Goal: Task Accomplishment & Management: Complete application form

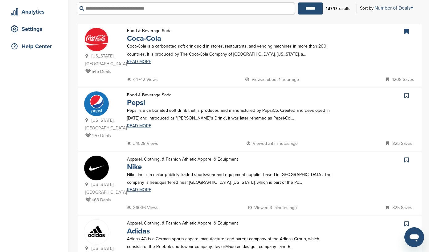
scroll to position [108, 0]
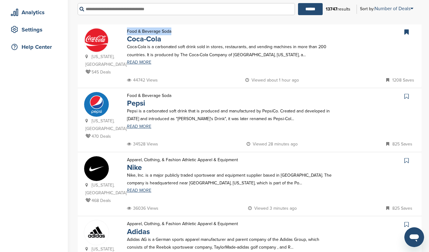
drag, startPoint x: 172, startPoint y: 31, endPoint x: 126, endPoint y: 32, distance: 45.3
click at [126, 32] on div "Food & Beverage Soda Coca-Cola" at bounding box center [149, 34] width 57 height 15
copy p "Food & Beverage Soda"
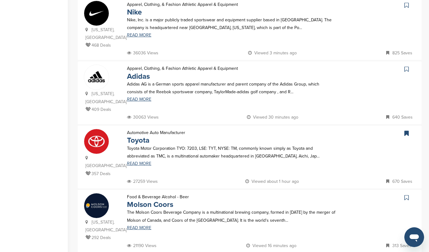
scroll to position [283, 0]
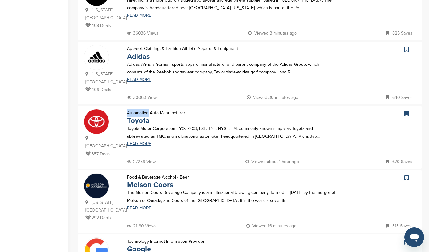
drag, startPoint x: 126, startPoint y: 96, endPoint x: 148, endPoint y: 97, distance: 21.9
click at [148, 109] on div "Automotive Auto Manufacturer Toyota" at bounding box center [156, 116] width 71 height 15
copy p "Automotive"
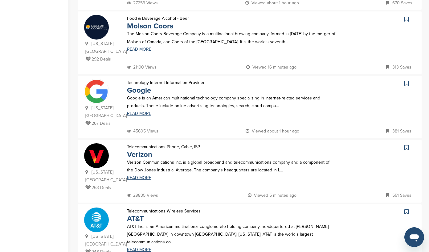
scroll to position [449, 0]
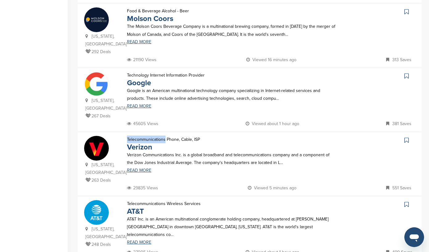
drag, startPoint x: 126, startPoint y: 106, endPoint x: 166, endPoint y: 106, distance: 39.5
click at [166, 135] on div "Telecommunications Phone, Cable, ISP Verizon" at bounding box center [163, 142] width 85 height 15
copy p "Telecommunications"
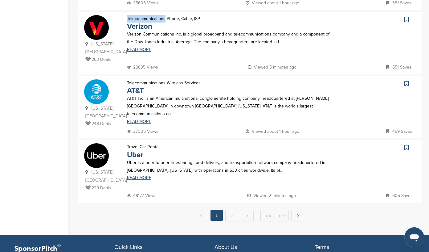
scroll to position [607, 0]
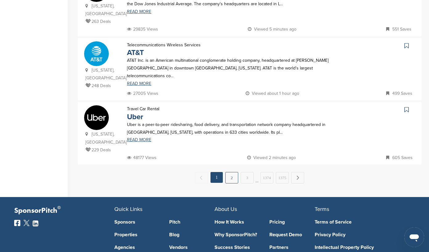
click at [230, 172] on link "2" at bounding box center [231, 177] width 13 height 11
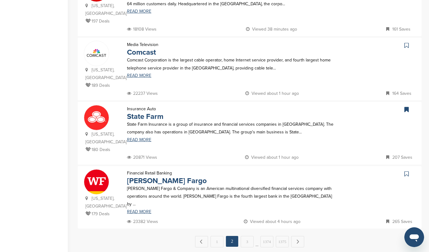
scroll to position [555, 0]
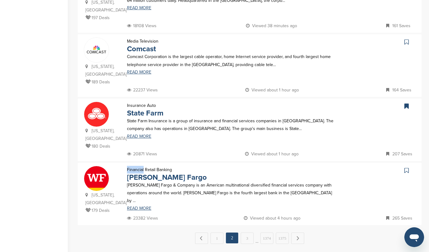
drag, startPoint x: 144, startPoint y: 115, endPoint x: 123, endPoint y: 112, distance: 20.8
click at [123, 166] on div "Financial Retail Banking Wells Fargo" at bounding box center [167, 173] width 92 height 15
copy p "Financial"
click at [246, 232] on link "3" at bounding box center [247, 237] width 13 height 11
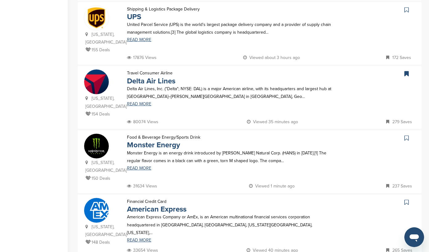
scroll to position [259, 0]
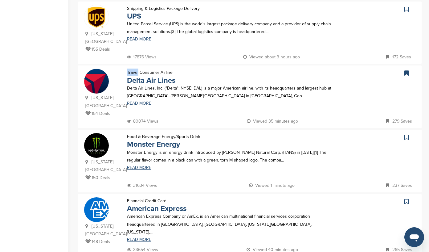
drag, startPoint x: 125, startPoint y: 54, endPoint x: 138, endPoint y: 55, distance: 13.3
click at [138, 68] on div "Travel Consumer Airline Delta Air Lines" at bounding box center [151, 75] width 61 height 15
copy p "Travel"
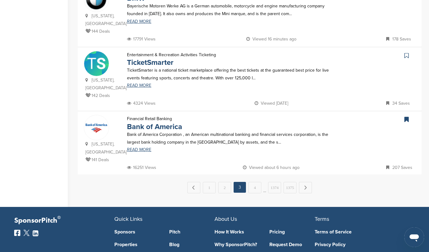
scroll to position [602, 0]
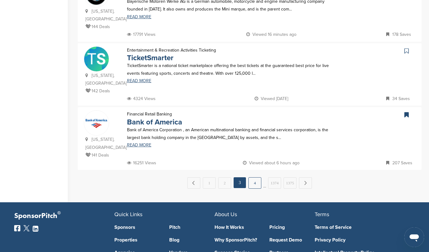
click at [254, 177] on link "4" at bounding box center [254, 182] width 13 height 11
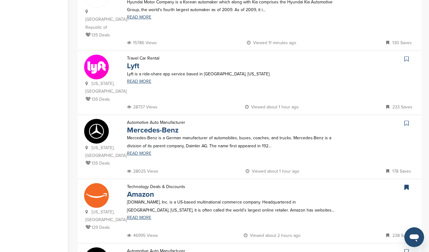
scroll to position [412, 0]
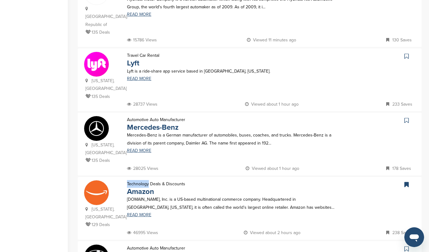
drag, startPoint x: 127, startPoint y: 151, endPoint x: 149, endPoint y: 151, distance: 22.2
click at [149, 180] on p "Technology Deals & Discounts" at bounding box center [156, 184] width 58 height 8
copy p "Technology"
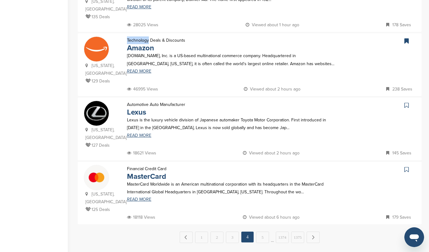
scroll to position [556, 0]
click at [262, 231] on link "5" at bounding box center [262, 236] width 13 height 11
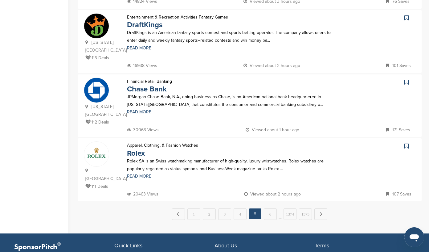
scroll to position [573, 0]
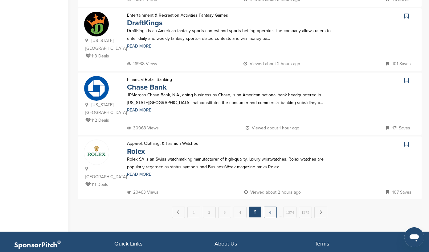
click at [269, 206] on link "6" at bounding box center [270, 211] width 13 height 11
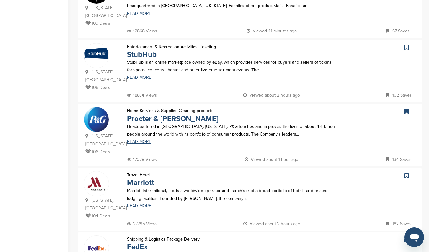
scroll to position [293, 0]
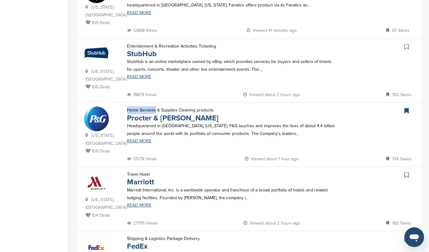
drag, startPoint x: 127, startPoint y: 86, endPoint x: 155, endPoint y: 86, distance: 28.4
click at [155, 106] on p "Home Services & Supplies Cleaning products" at bounding box center [173, 110] width 92 height 8
copy p "Home Services"
drag, startPoint x: 198, startPoint y: 94, endPoint x: 128, endPoint y: 97, distance: 70.0
click at [128, 114] on p "Procter & Gamble" at bounding box center [173, 118] width 92 height 8
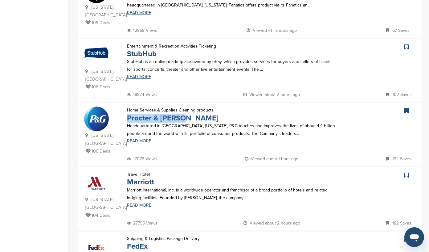
copy link "Procter & Gamble"
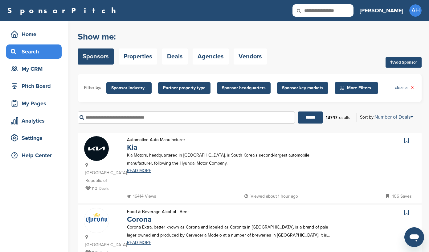
click at [313, 11] on icon at bounding box center [303, 10] width 21 height 13
click at [346, 8] on input "text" at bounding box center [323, 10] width 61 height 12
type input "********"
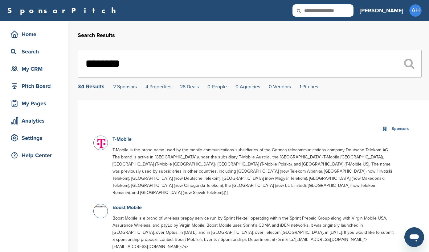
click at [99, 140] on img at bounding box center [101, 143] width 15 height 15
click at [119, 139] on link "T-Mobile" at bounding box center [122, 139] width 19 height 6
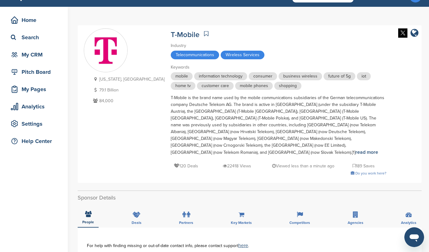
scroll to position [18, 0]
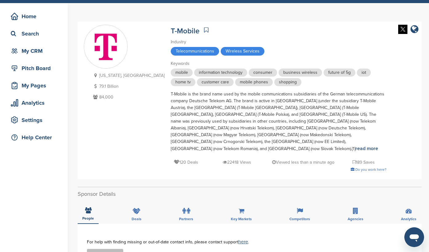
click at [204, 28] on icon at bounding box center [206, 30] width 4 height 6
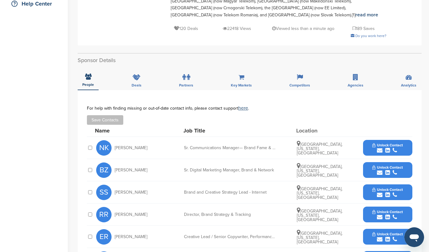
scroll to position [152, 0]
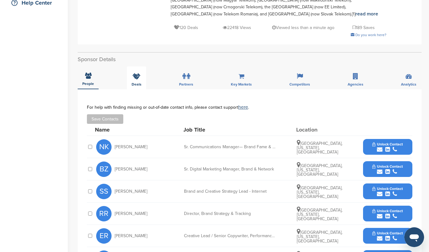
click at [136, 73] on icon at bounding box center [137, 76] width 8 height 6
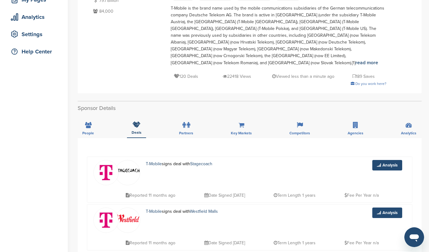
scroll to position [0, 0]
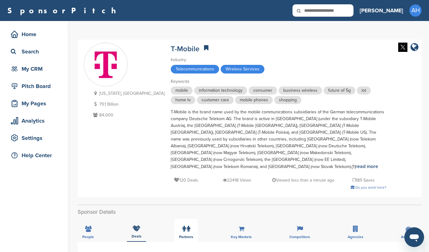
click at [184, 225] on icon at bounding box center [183, 228] width 3 height 6
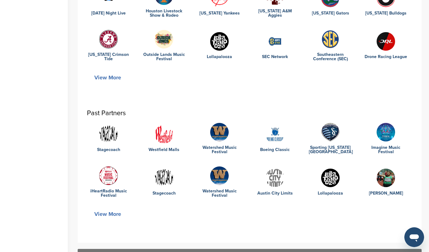
scroll to position [287, 0]
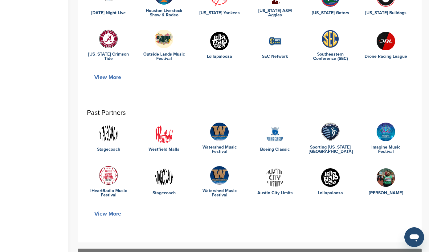
click at [223, 166] on img at bounding box center [219, 175] width 18 height 18
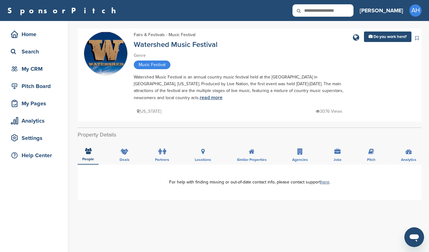
click at [200, 100] on link "read more" at bounding box center [211, 97] width 23 height 6
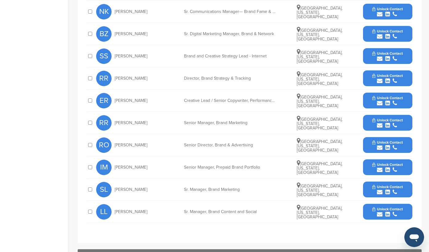
click at [396, 189] on icon "submit" at bounding box center [395, 192] width 4 height 6
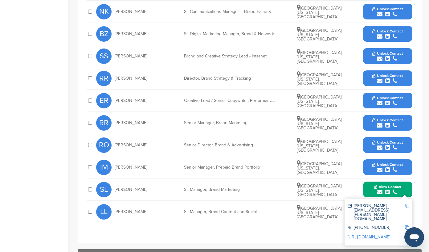
click at [407, 203] on img at bounding box center [407, 205] width 4 height 4
drag, startPoint x: 145, startPoint y: 173, endPoint x: 117, endPoint y: 174, distance: 27.5
click at [117, 182] on div "SL Stacie Llaurado" at bounding box center [130, 189] width 68 height 15
click at [114, 182] on div "SL Stacie Llaurado" at bounding box center [130, 189] width 68 height 15
drag, startPoint x: 114, startPoint y: 174, endPoint x: 144, endPoint y: 175, distance: 29.9
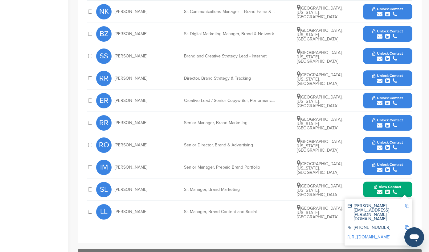
click at [144, 182] on div "SL Stacie Llaurado" at bounding box center [130, 189] width 68 height 15
copy span "Stacie Llaurado"
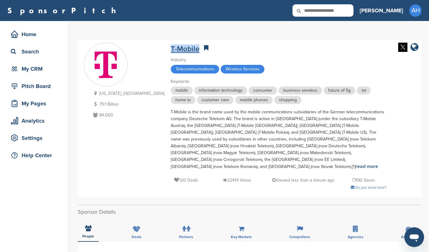
drag, startPoint x: 168, startPoint y: 47, endPoint x: 139, endPoint y: 46, distance: 28.7
click at [171, 46] on div "T-Mobile" at bounding box center [279, 48] width 216 height 11
copy link "T-Mobile"
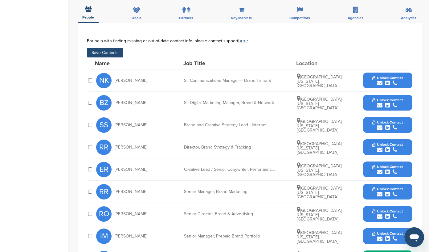
scroll to position [213, 0]
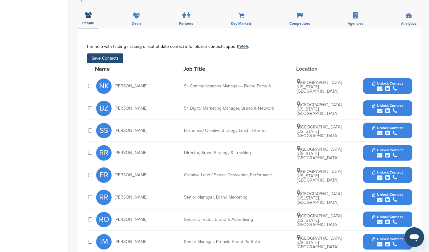
click at [100, 53] on button "Save Contacts" at bounding box center [105, 58] width 36 height 10
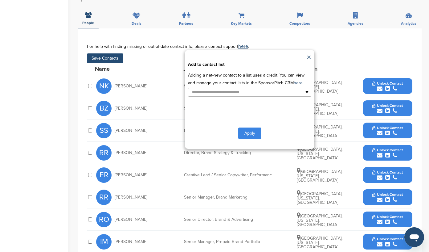
click at [246, 127] on button "Apply" at bounding box center [249, 132] width 23 height 11
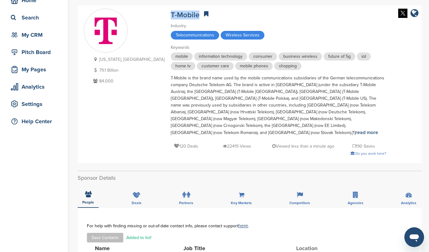
scroll to position [0, 0]
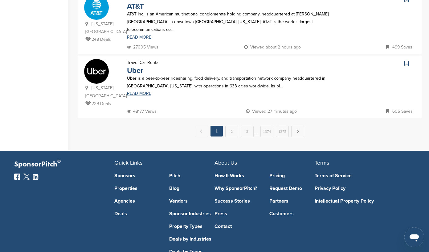
scroll to position [656, 0]
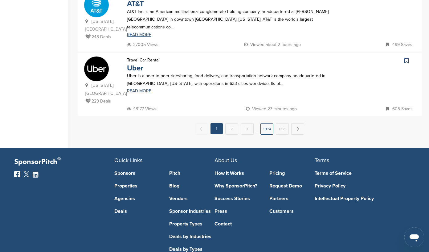
click at [266, 123] on link "1374" at bounding box center [266, 128] width 13 height 11
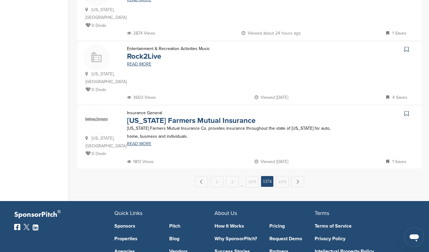
scroll to position [588, 0]
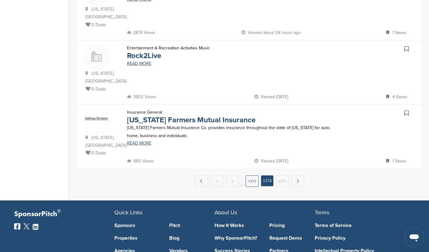
click at [252, 175] on link "1373" at bounding box center [252, 180] width 13 height 11
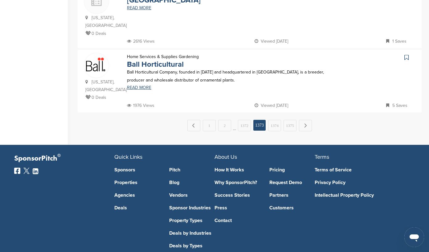
scroll to position [656, 0]
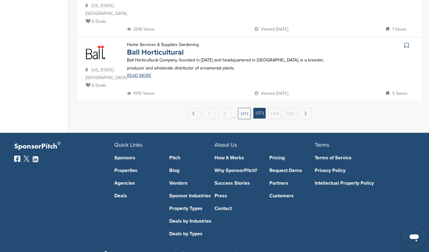
click at [245, 108] on link "1372" at bounding box center [244, 113] width 13 height 11
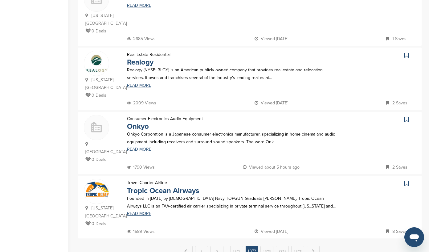
scroll to position [534, 0]
click at [235, 245] on link "1371" at bounding box center [236, 250] width 13 height 11
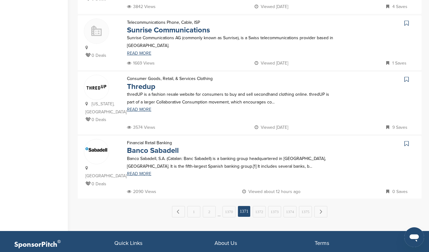
scroll to position [566, 0]
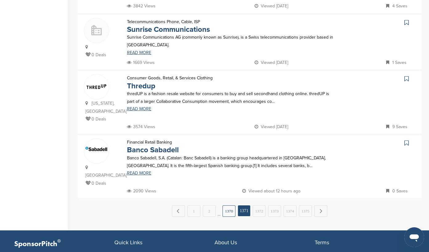
click at [231, 205] on link "1370" at bounding box center [229, 210] width 13 height 11
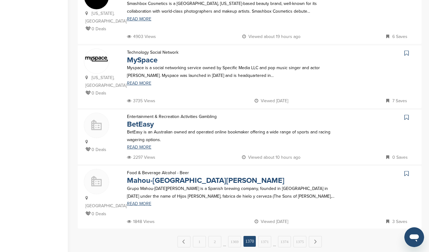
scroll to position [548, 0]
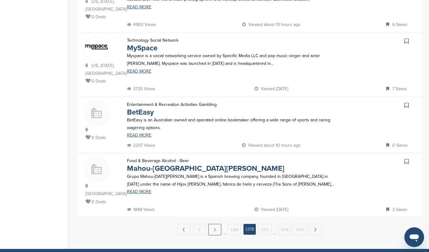
click at [215, 223] on link "2" at bounding box center [214, 228] width 13 height 11
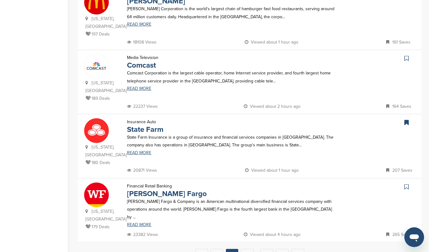
scroll to position [539, 0]
click at [247, 248] on link "3" at bounding box center [247, 253] width 13 height 11
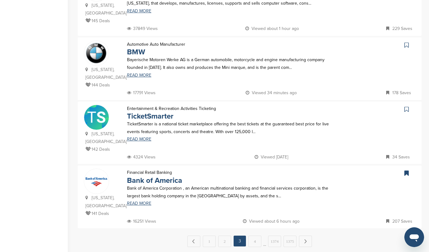
scroll to position [545, 0]
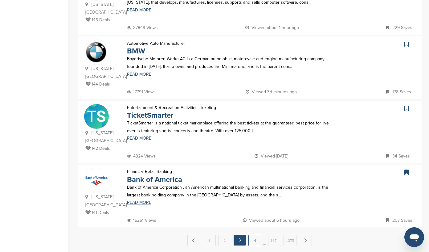
click at [254, 234] on link "4" at bounding box center [254, 239] width 13 height 11
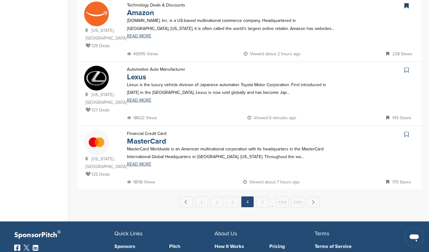
scroll to position [592, 0]
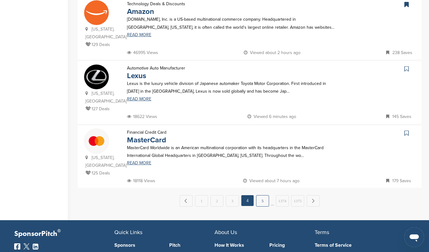
click at [266, 195] on link "5" at bounding box center [262, 200] width 13 height 11
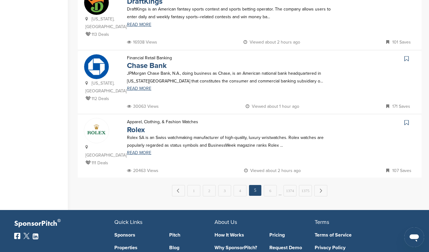
scroll to position [595, 0]
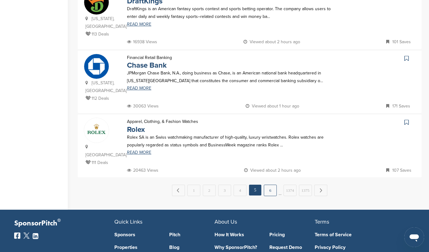
click at [272, 184] on link "6" at bounding box center [270, 189] width 13 height 11
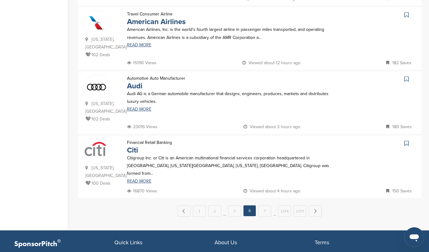
scroll to position [587, 0]
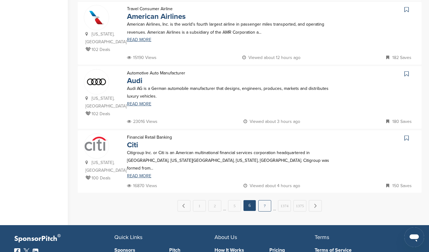
click at [266, 200] on link "7" at bounding box center [264, 205] width 13 height 11
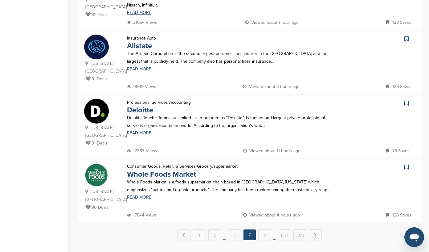
scroll to position [554, 0]
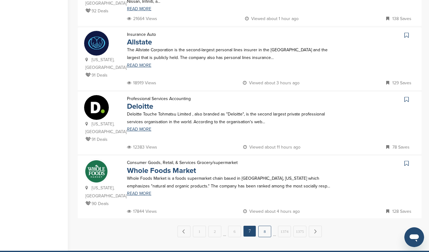
click at [267, 225] on link "8" at bounding box center [264, 230] width 13 height 11
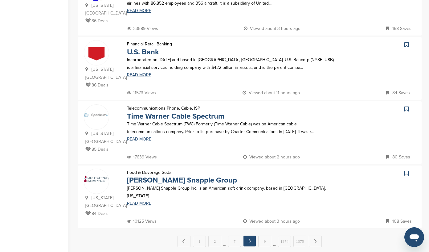
scroll to position [538, 0]
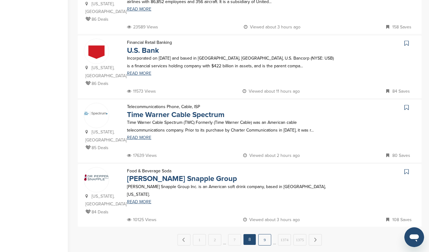
click at [266, 234] on link "9" at bounding box center [264, 239] width 13 height 11
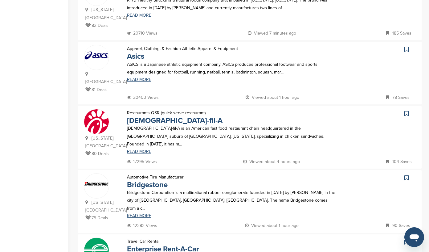
scroll to position [350, 0]
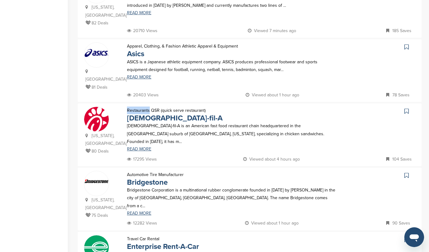
drag, startPoint x: 126, startPoint y: 94, endPoint x: 148, endPoint y: 94, distance: 22.5
click at [148, 106] on div "Restaurants QSR (quick serve restaurant) Chick-fil-A" at bounding box center [175, 113] width 108 height 15
copy p "Restaurants"
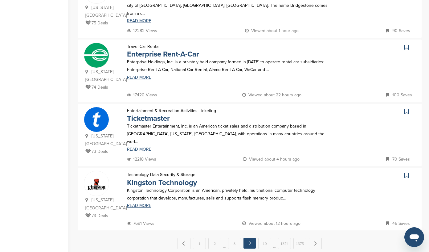
scroll to position [544, 0]
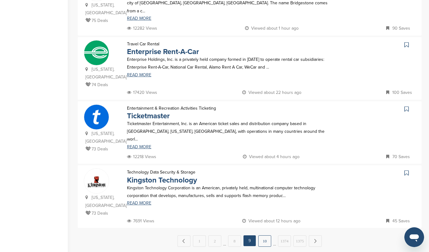
click at [266, 235] on link "10" at bounding box center [264, 240] width 13 height 11
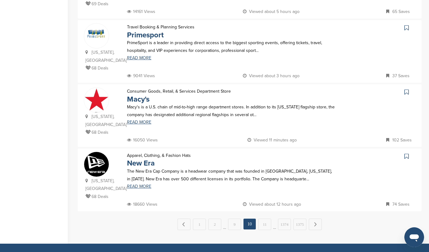
scroll to position [556, 0]
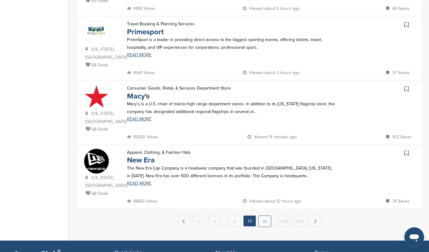
click at [268, 215] on link "11" at bounding box center [264, 220] width 13 height 11
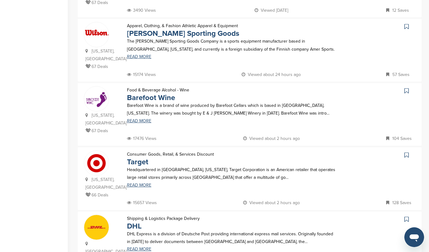
scroll to position [435, 0]
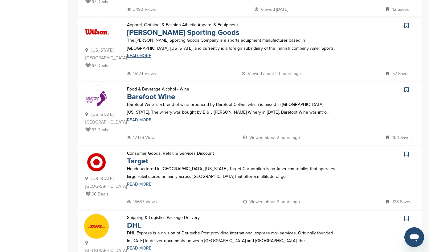
click at [141, 182] on link "READ MORE" at bounding box center [231, 184] width 209 height 4
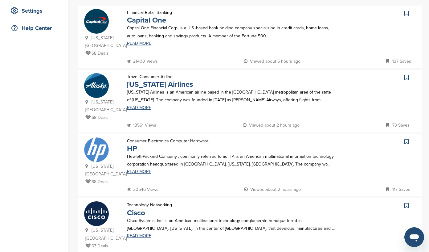
scroll to position [0, 0]
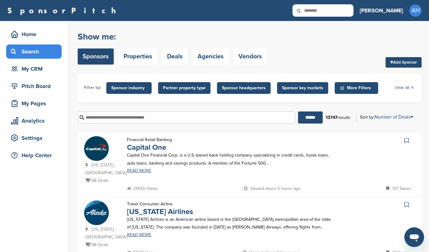
click at [169, 116] on input "text" at bounding box center [186, 117] width 217 height 12
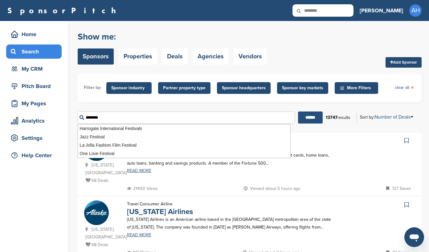
type input "********"
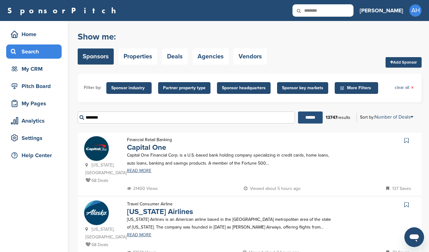
click at [309, 117] on input "******" at bounding box center [310, 117] width 25 height 12
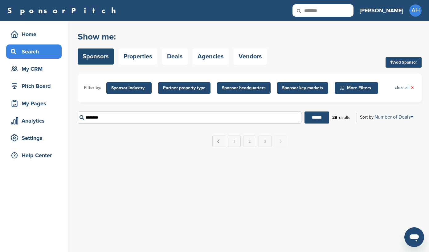
click at [361, 87] on span "More Filters" at bounding box center [357, 87] width 35 height 7
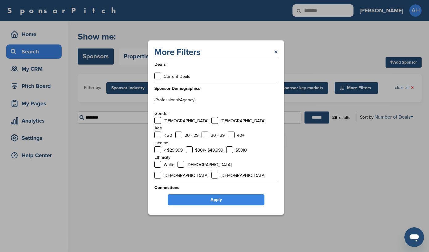
scroll to position [2, 0]
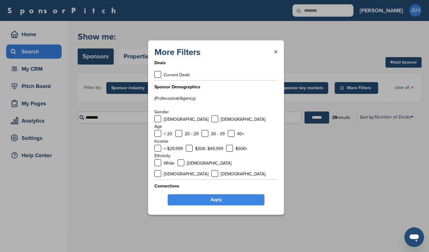
click at [275, 52] on link "×" at bounding box center [276, 52] width 4 height 11
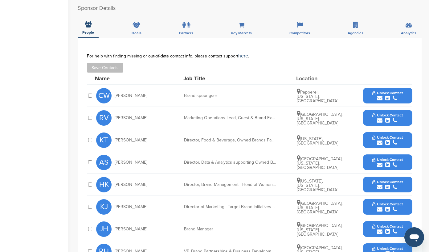
scroll to position [157, 0]
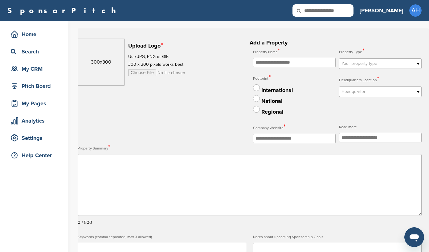
click at [148, 72] on input "file" at bounding box center [175, 72] width 94 height 7
type input "**********"
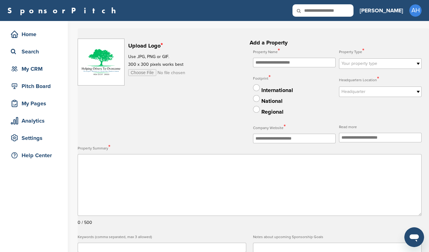
click at [293, 64] on input "text" at bounding box center [294, 63] width 83 height 10
type input "**********"
click at [354, 63] on span "Your property type" at bounding box center [377, 63] width 70 height 7
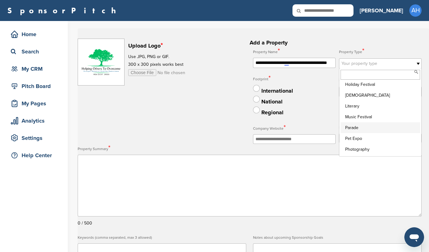
scroll to position [1268, 0]
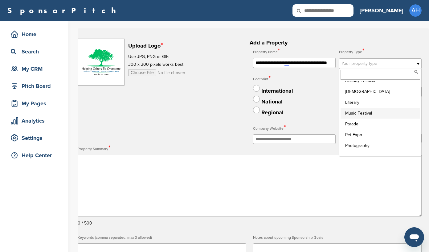
click at [360, 117] on li "Music Festival" at bounding box center [381, 113] width 80 height 11
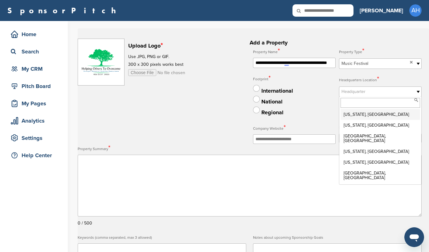
click at [349, 93] on span "Headquarter" at bounding box center [377, 91] width 70 height 7
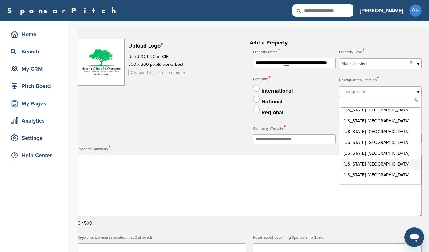
scroll to position [363, 0]
click at [351, 159] on li "North Carolina, USA" at bounding box center [381, 164] width 80 height 11
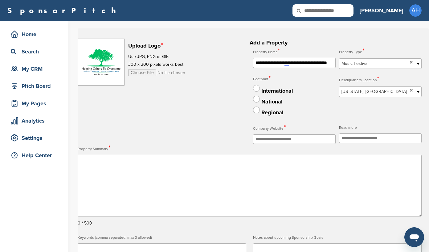
click at [283, 139] on input "text" at bounding box center [294, 139] width 83 height 10
click at [287, 141] on input "text" at bounding box center [294, 139] width 83 height 10
paste input "**********"
type input "**********"
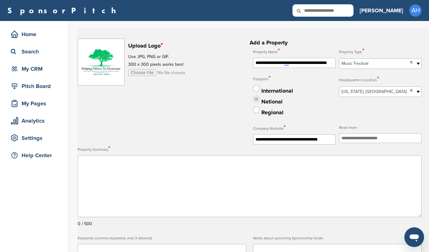
scroll to position [0, 0]
click at [256, 100] on label at bounding box center [256, 99] width 7 height 7
click at [379, 64] on span "Music Festival" at bounding box center [375, 63] width 66 height 7
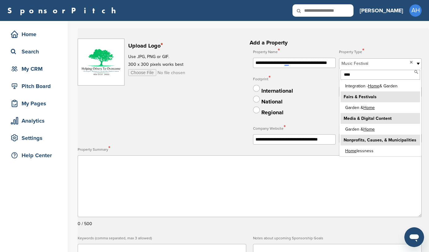
scroll to position [12, 0]
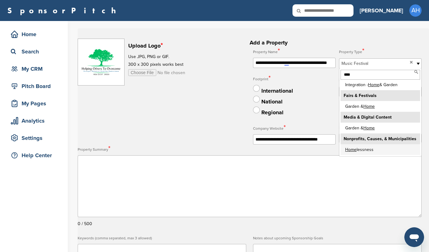
type input "****"
click at [361, 150] on li "Home lessness" at bounding box center [381, 149] width 80 height 11
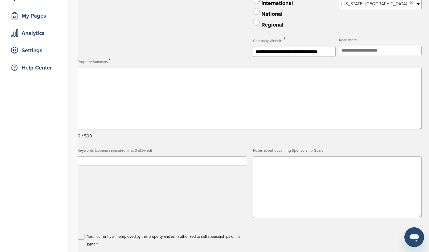
scroll to position [87, 0]
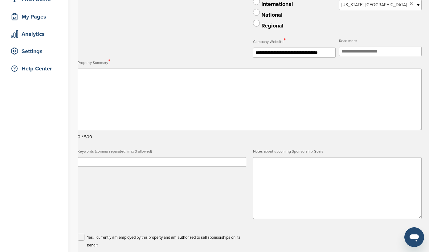
click at [230, 87] on textarea at bounding box center [250, 99] width 344 height 62
paste textarea "**********"
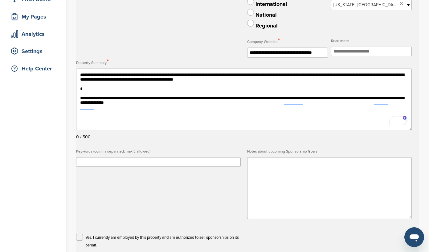
click at [117, 96] on textarea "**********" at bounding box center [244, 99] width 336 height 62
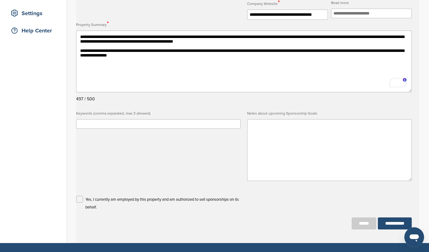
scroll to position [119, 0]
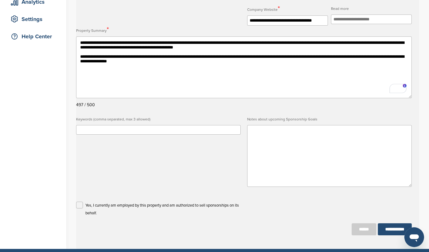
type textarea "**********"
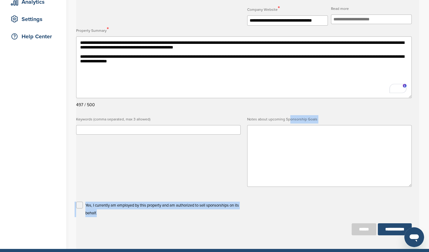
drag, startPoint x: 247, startPoint y: 119, endPoint x: 290, endPoint y: 119, distance: 43.5
click at [290, 119] on h2 "**********" at bounding box center [244, 77] width 336 height 315
click at [279, 110] on h2 "**********" at bounding box center [244, 77] width 336 height 315
drag, startPoint x: 245, startPoint y: 117, endPoint x: 279, endPoint y: 116, distance: 34.2
click at [279, 116] on h2 "**********" at bounding box center [244, 77] width 336 height 315
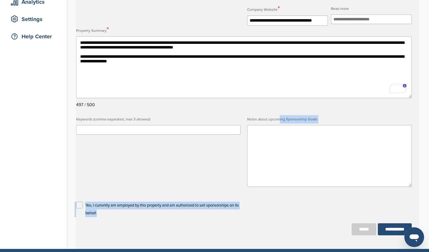
click at [319, 116] on label "Notes about upcoming Sponsorship Goals" at bounding box center [329, 119] width 165 height 8
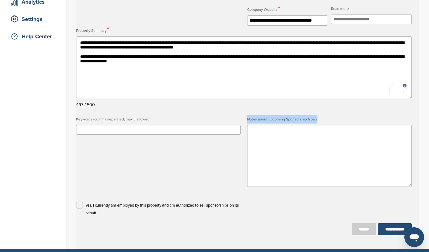
drag, startPoint x: 318, startPoint y: 117, endPoint x: 248, endPoint y: 119, distance: 70.3
click at [248, 119] on label "Notes about upcoming Sponsorship Goals" at bounding box center [329, 119] width 165 height 8
copy label "Notes about upcoming Sponsorship Goals"
click at [260, 136] on textarea at bounding box center [329, 156] width 165 height 62
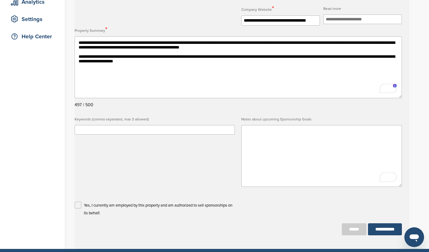
paste textarea "**********"
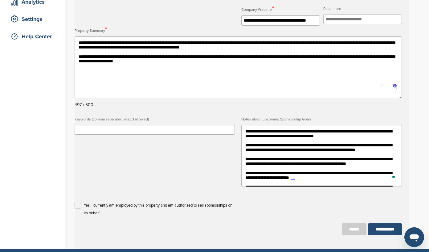
scroll to position [0, 0]
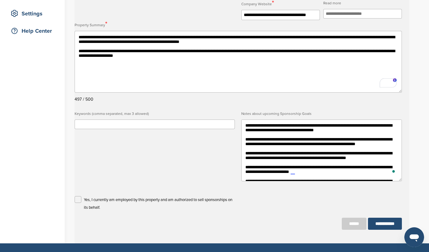
type textarea "**********"
drag, startPoint x: 150, startPoint y: 112, endPoint x: 75, endPoint y: 113, distance: 75.2
click at [75, 113] on label "Keywords (comma separated, max 3 allowed)" at bounding box center [155, 113] width 161 height 8
copy label "Keywords (comma separated, max 3 allowed)"
click at [200, 126] on input "text" at bounding box center [155, 124] width 161 height 10
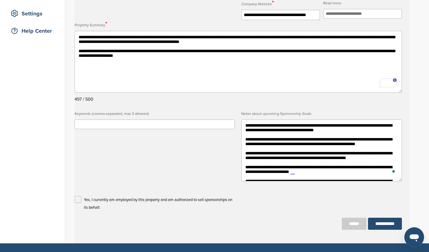
paste input "**********"
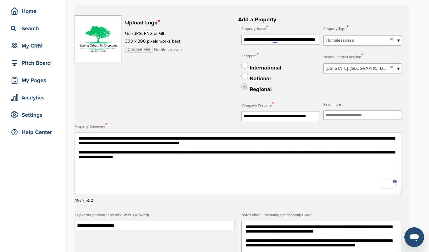
type input "**********"
click at [244, 86] on label at bounding box center [244, 86] width 7 height 7
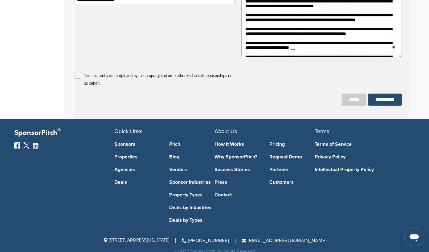
scroll to position [251, 0]
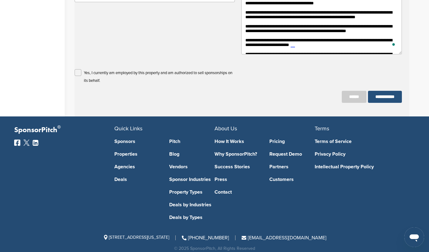
click at [371, 97] on input "**********" at bounding box center [385, 97] width 34 height 12
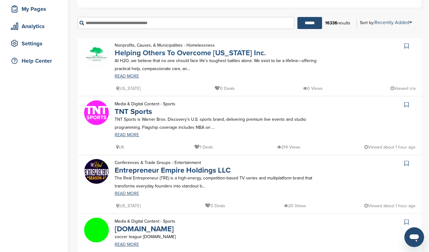
scroll to position [92, 0]
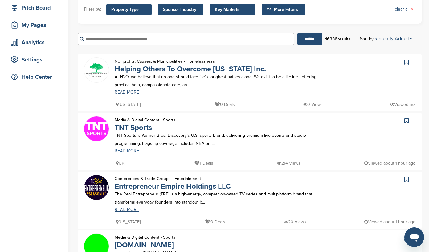
click at [128, 151] on link "READ MORE" at bounding box center [224, 151] width 218 height 4
click at [130, 93] on link "READ MORE" at bounding box center [224, 92] width 218 height 4
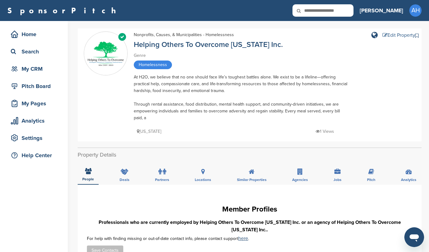
click at [391, 35] on div "Edit Property" at bounding box center [399, 35] width 33 height 5
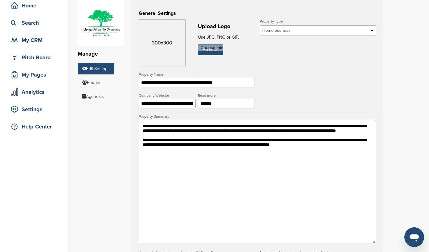
scroll to position [32, 0]
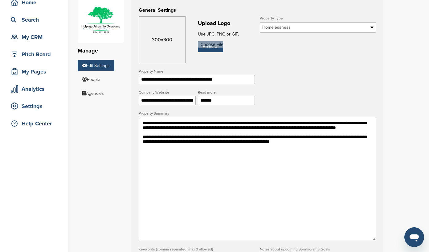
click at [336, 151] on textarea "**********" at bounding box center [257, 178] width 237 height 123
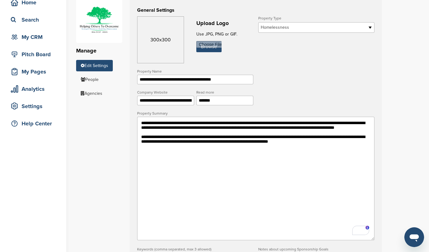
paste textarea "**********"
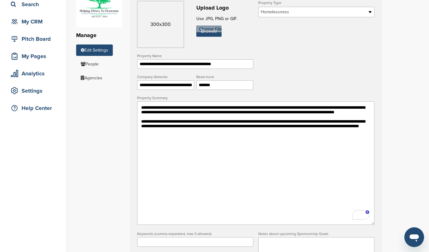
scroll to position [49, 0]
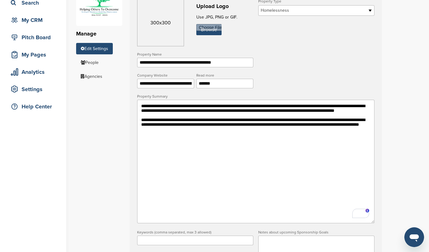
type textarea "**********"
click at [222, 88] on input "*******" at bounding box center [224, 84] width 57 height 10
paste input "**********"
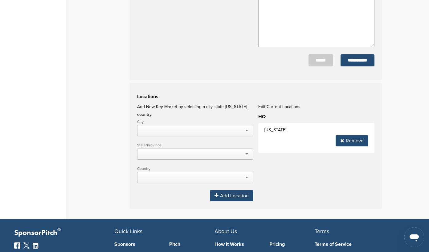
scroll to position [299, 0]
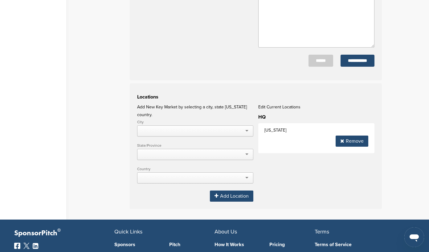
type input "**********"
click at [212, 125] on div at bounding box center [195, 130] width 116 height 11
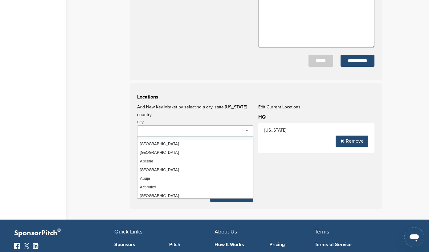
scroll to position [0, 0]
type input "******"
type input "**********"
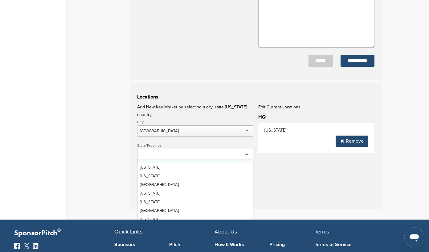
click at [180, 149] on div at bounding box center [195, 154] width 116 height 11
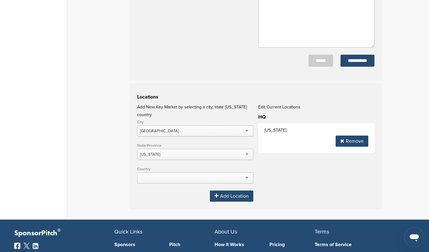
click at [178, 172] on div at bounding box center [195, 177] width 116 height 11
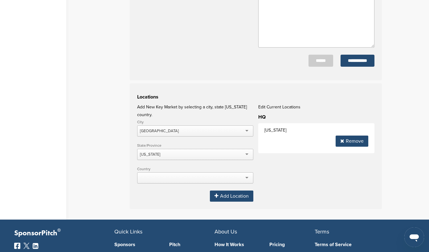
click at [158, 172] on div at bounding box center [195, 177] width 116 height 11
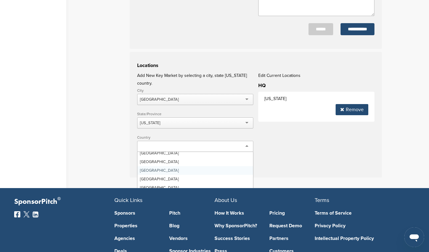
scroll to position [195, 0]
type input "*"
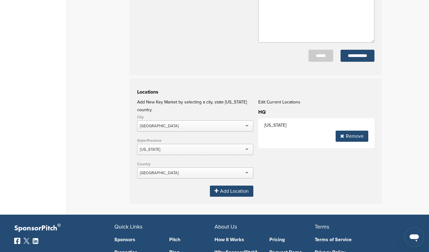
scroll to position [302, 0]
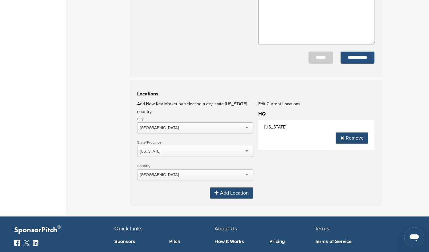
click at [341, 59] on input "**********" at bounding box center [358, 57] width 34 height 12
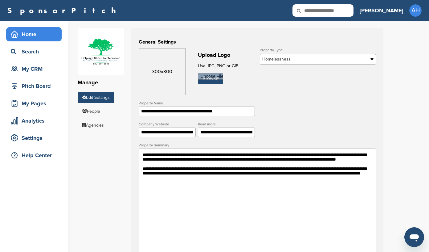
click at [30, 35] on div "Home" at bounding box center [35, 34] width 52 height 11
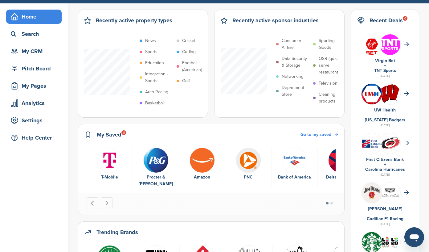
scroll to position [14, 0]
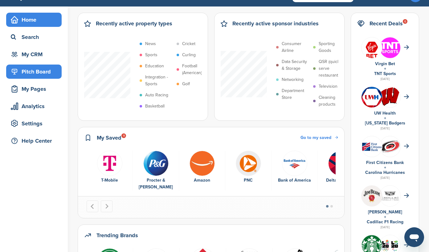
click at [49, 72] on div "Pitch Board" at bounding box center [35, 71] width 52 height 11
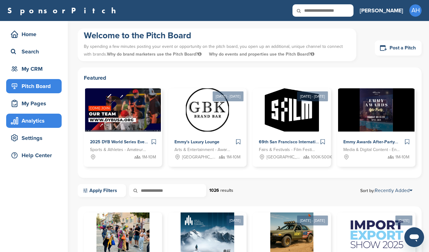
click at [27, 118] on div "Analytics" at bounding box center [35, 120] width 52 height 11
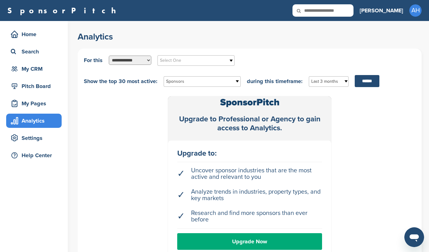
click at [26, 136] on div "Settings" at bounding box center [35, 137] width 52 height 11
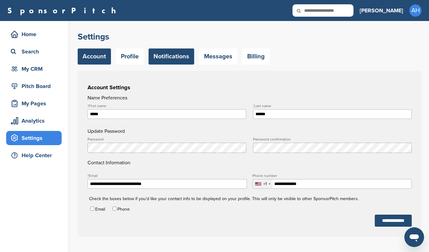
click at [163, 55] on link "Notifications" at bounding box center [172, 56] width 46 height 16
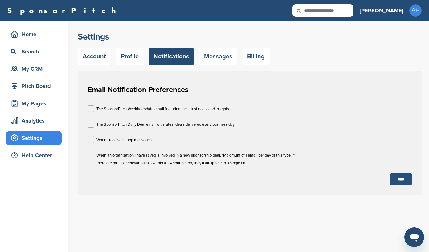
click at [396, 178] on input "****" at bounding box center [401, 179] width 22 height 12
